Goal: Task Accomplishment & Management: Complete application form

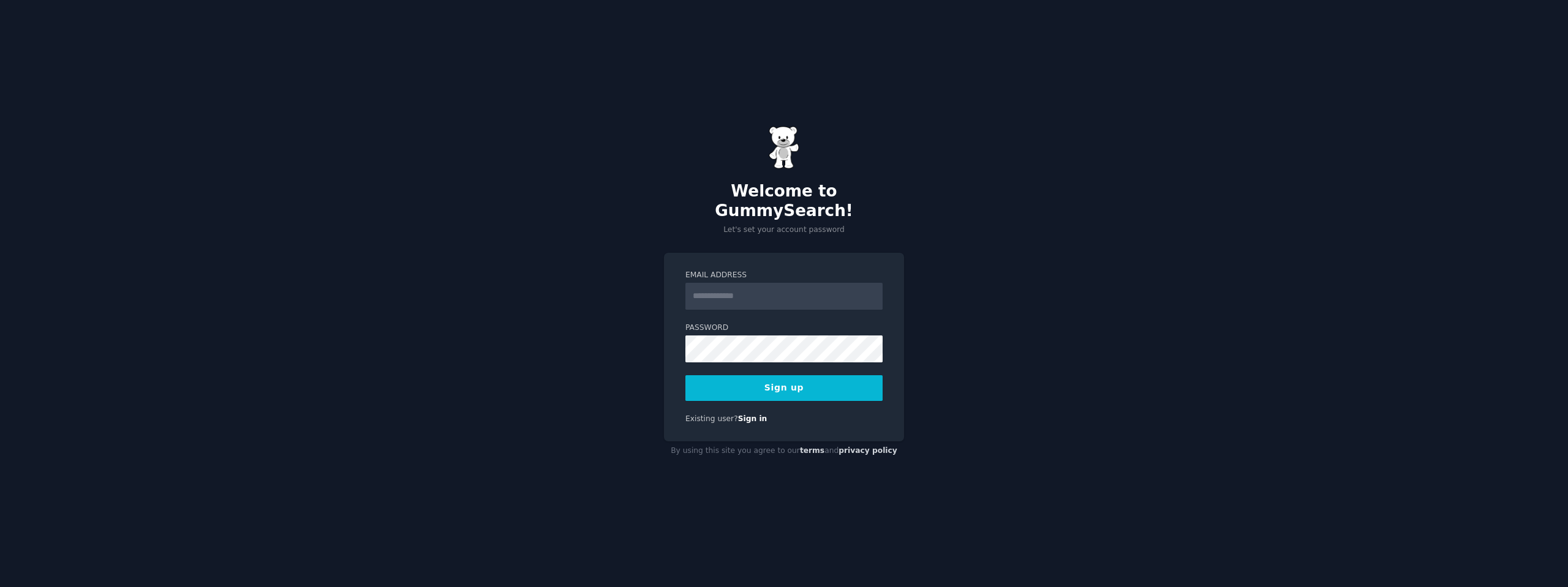
click at [756, 283] on input "Email Address" at bounding box center [783, 297] width 197 height 27
click at [918, 269] on div "Welcome to GummySearch! Let's set your account password Email Address Password …" at bounding box center [784, 293] width 1568 height 587
paste input "**********"
type input "**********"
click at [797, 385] on button "Sign up" at bounding box center [783, 388] width 197 height 26
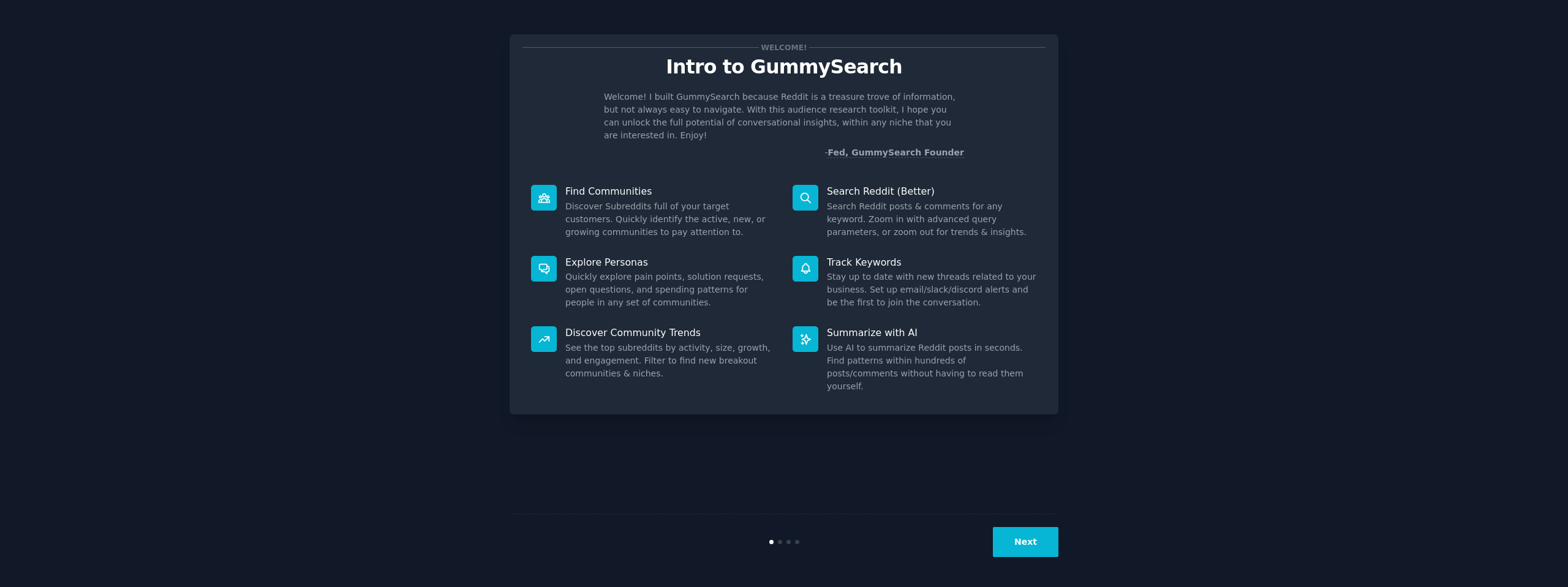
click at [1014, 524] on div "Next" at bounding box center [784, 541] width 548 height 57
click at [1022, 527] on div "Next" at bounding box center [784, 541] width 548 height 57
click at [1032, 540] on button "Next" at bounding box center [1025, 541] width 66 height 30
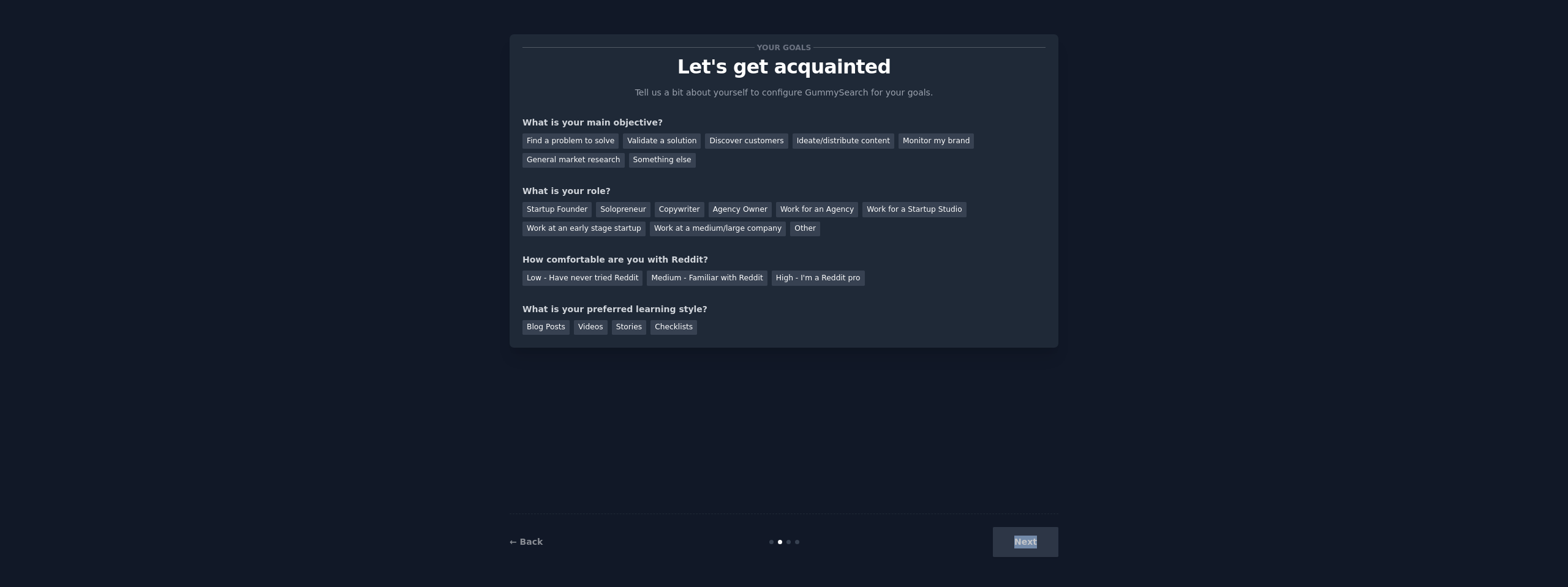
click at [1032, 540] on div "Next" at bounding box center [967, 541] width 183 height 30
click at [1036, 547] on div "Next" at bounding box center [967, 541] width 183 height 30
click at [833, 470] on div "Your goals Let's get acquainted Tell us a bit about yourself to configure Gummy…" at bounding box center [784, 293] width 548 height 553
click at [1002, 536] on div "Next" at bounding box center [967, 541] width 183 height 30
click at [1020, 536] on div "Next" at bounding box center [967, 541] width 183 height 30
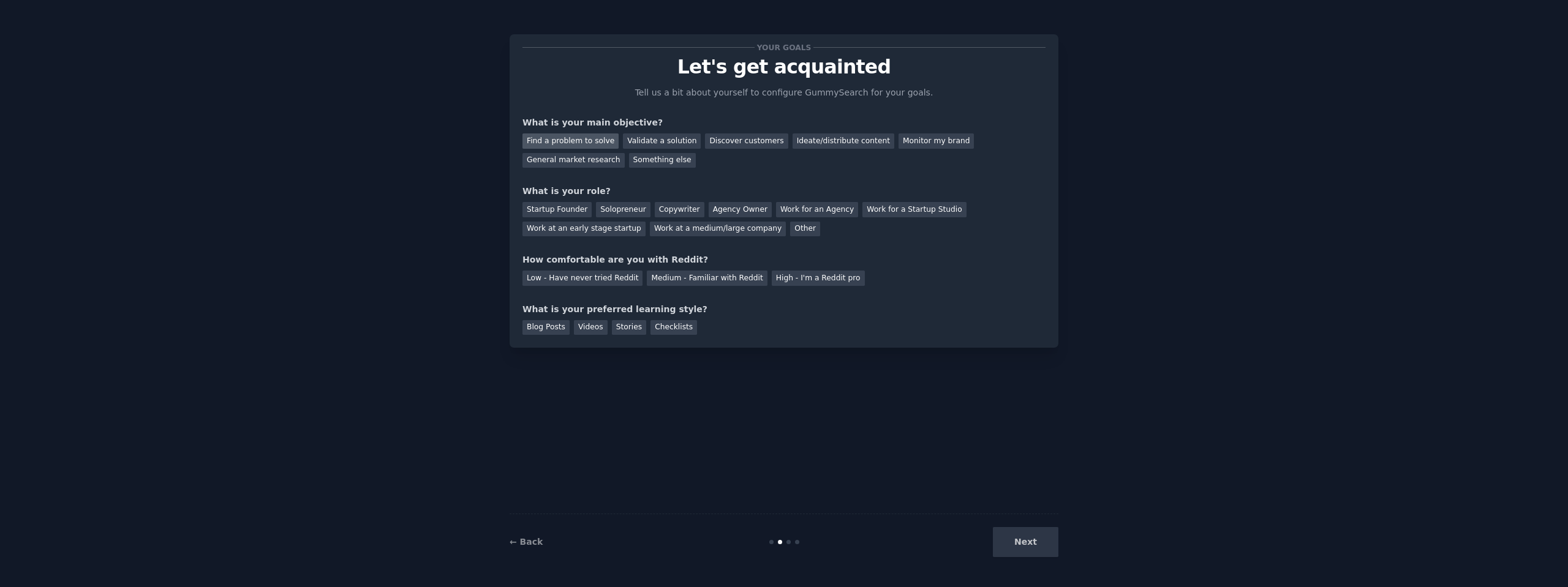
click at [574, 141] on div "Find a problem to solve" at bounding box center [570, 140] width 96 height 15
click at [637, 141] on div "Validate a solution" at bounding box center [662, 140] width 78 height 15
click at [588, 138] on div "Find a problem to solve" at bounding box center [570, 140] width 96 height 15
click at [607, 212] on div "Solopreneur" at bounding box center [623, 209] width 54 height 15
click at [616, 280] on div "Low - Have never tried Reddit" at bounding box center [582, 278] width 120 height 15
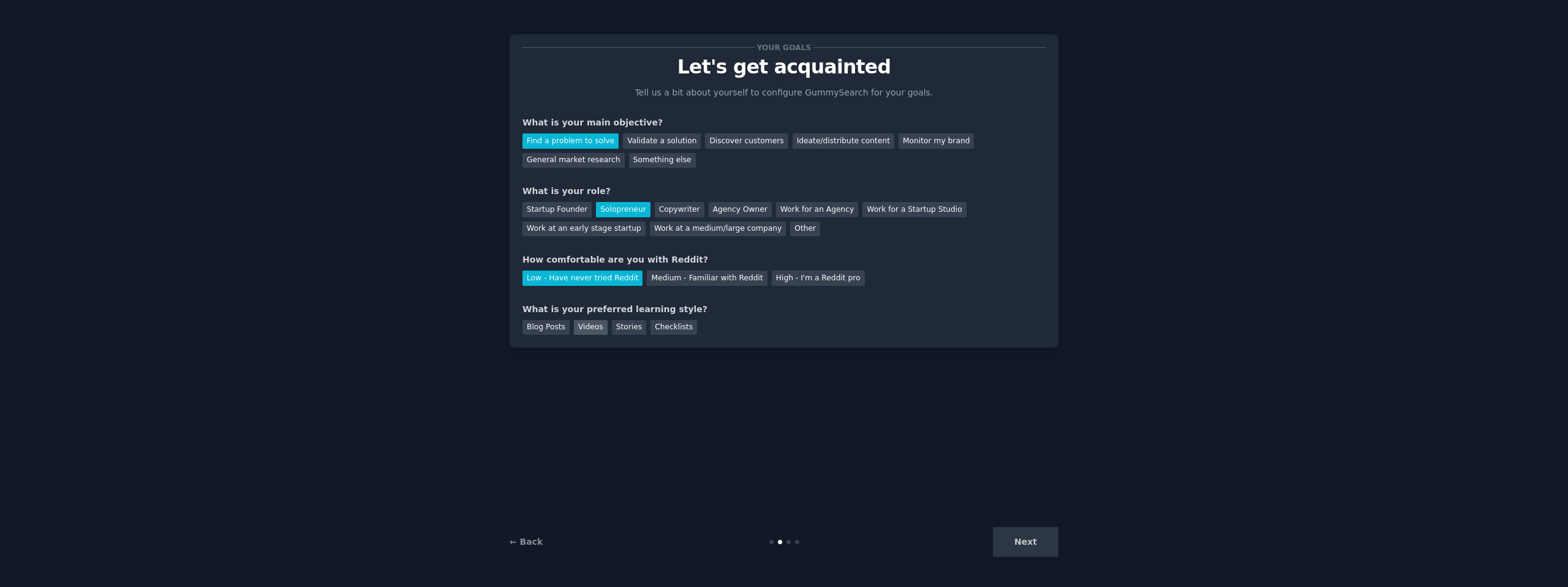
click at [583, 324] on div "Videos" at bounding box center [590, 327] width 33 height 15
click at [1022, 543] on button "Next" at bounding box center [1025, 541] width 66 height 30
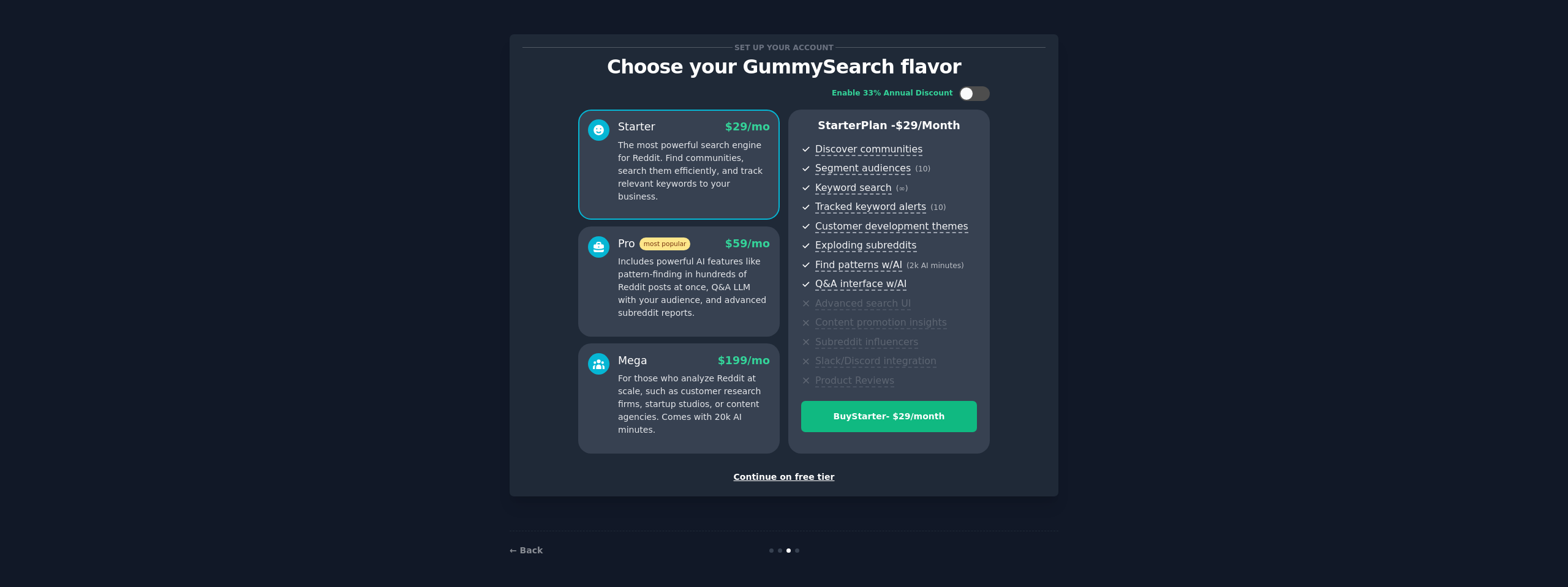
click at [792, 477] on div "Continue on free tier" at bounding box center [784, 477] width 523 height 13
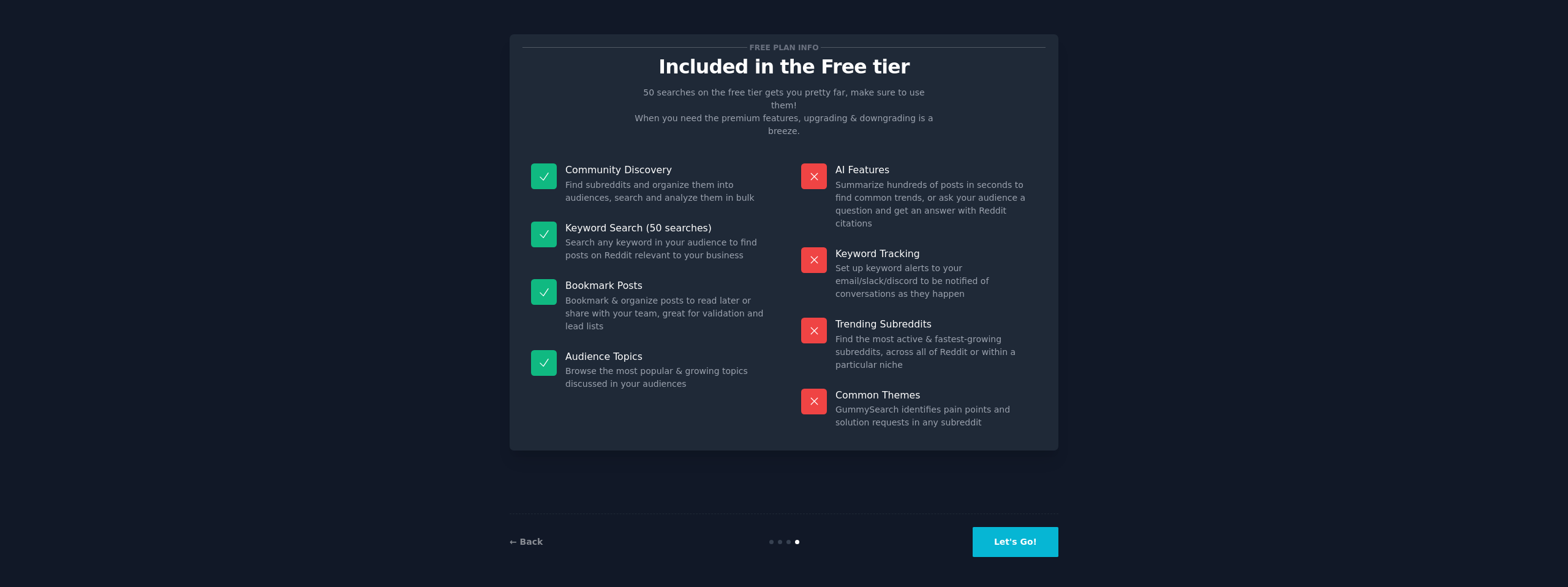
click at [1030, 541] on button "Let's Go!" at bounding box center [1015, 541] width 85 height 30
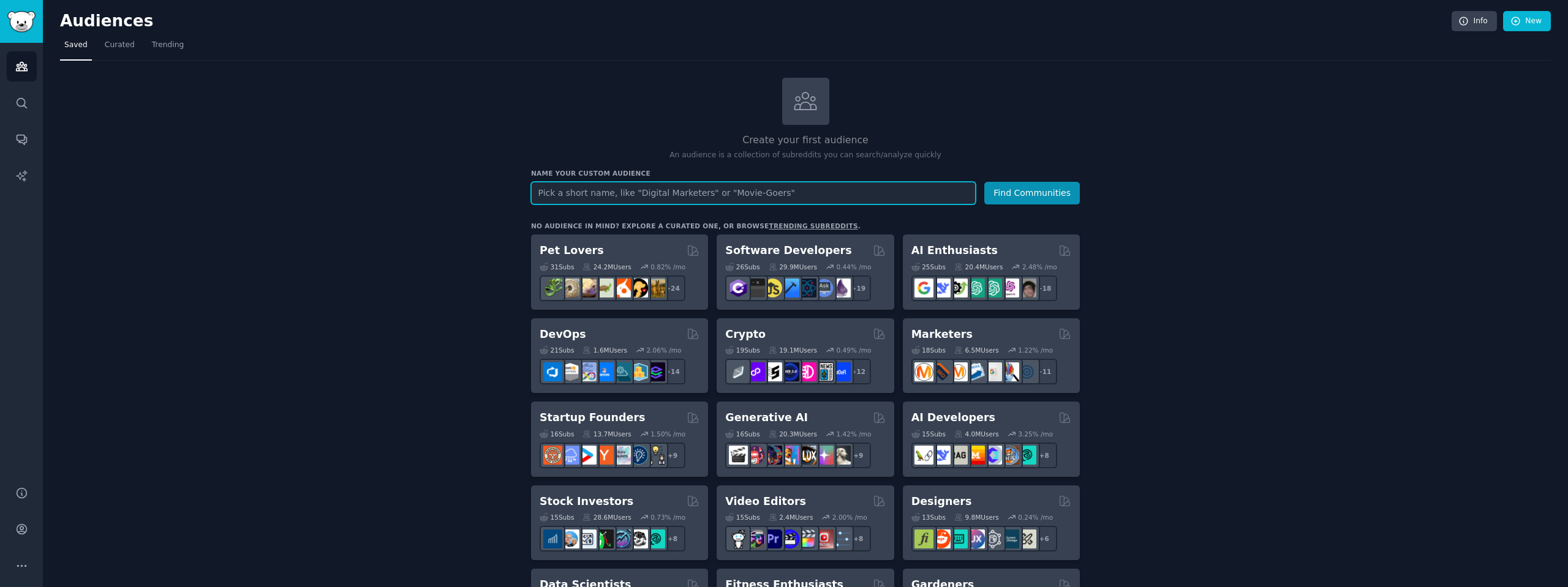
click at [767, 193] on input "text" at bounding box center [753, 192] width 444 height 22
type input "ia"
click at [984, 182] on button "Find Communities" at bounding box center [1032, 192] width 95 height 22
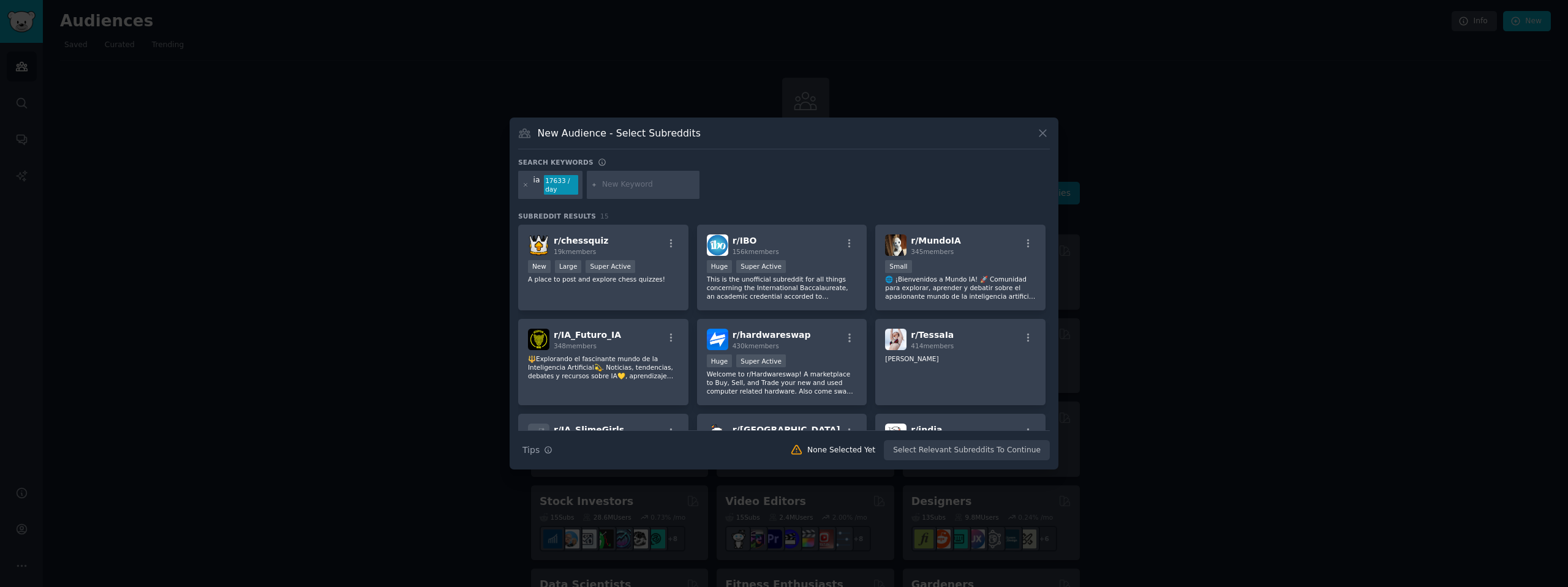
click at [1042, 130] on icon at bounding box center [1042, 133] width 13 height 13
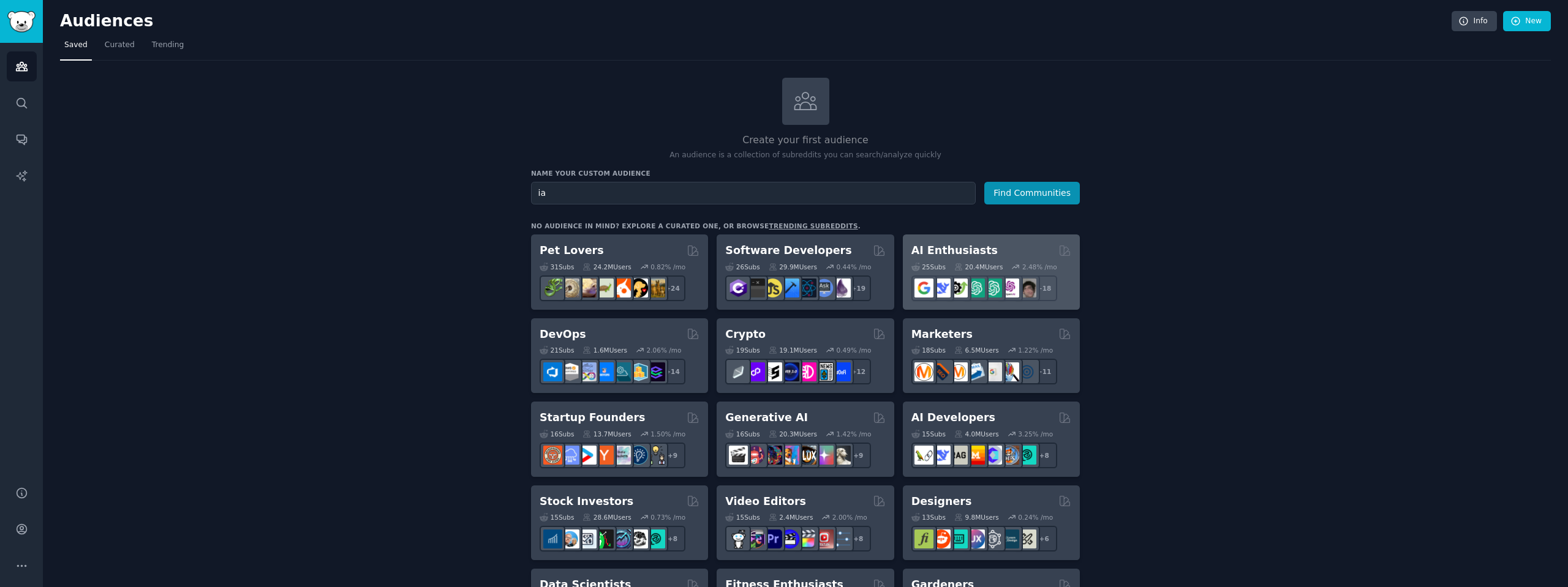
click at [973, 251] on h2 "AI Enthusiasts" at bounding box center [955, 250] width 86 height 15
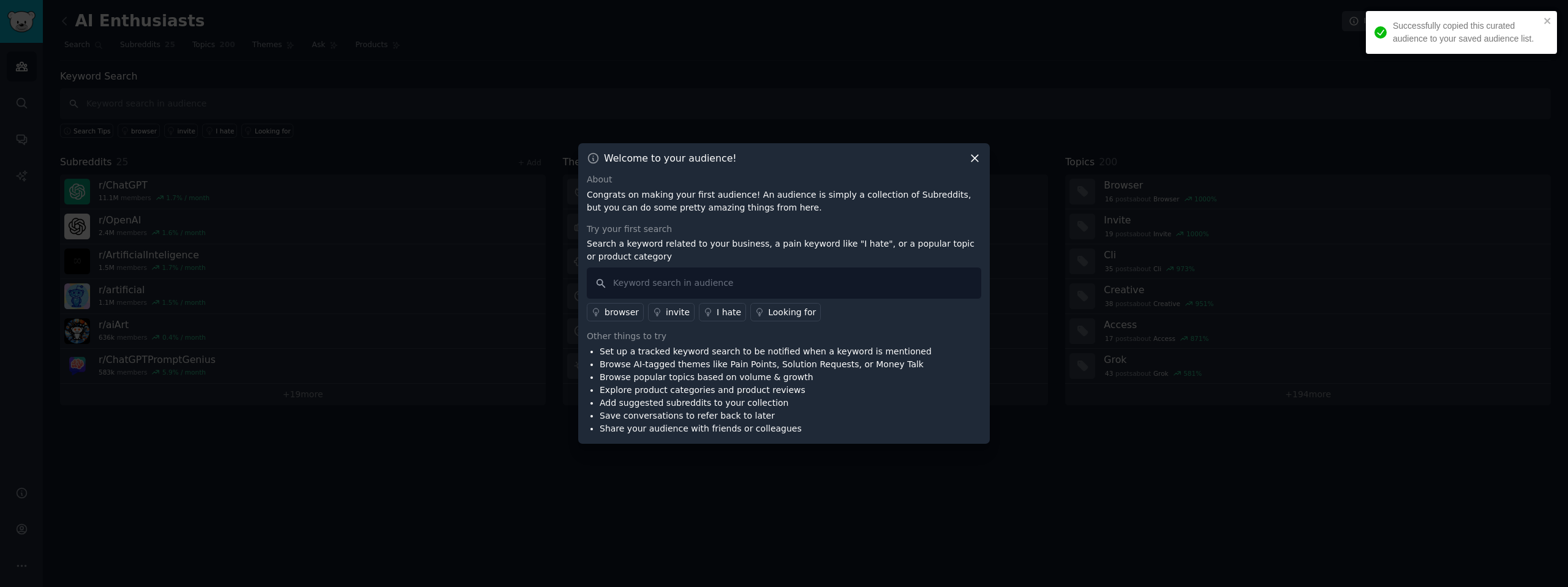
click at [974, 158] on icon at bounding box center [975, 158] width 13 height 13
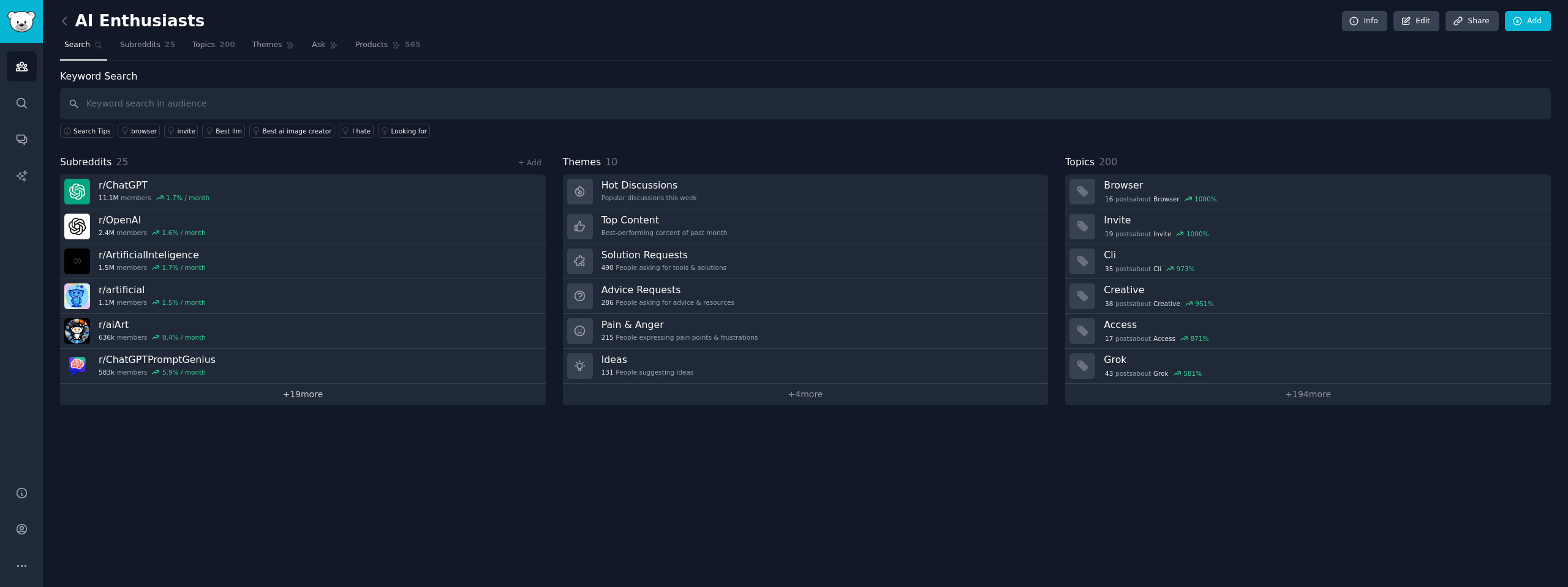
click at [321, 387] on link "+ 19 more" at bounding box center [303, 395] width 486 height 22
